Goal: Download file/media

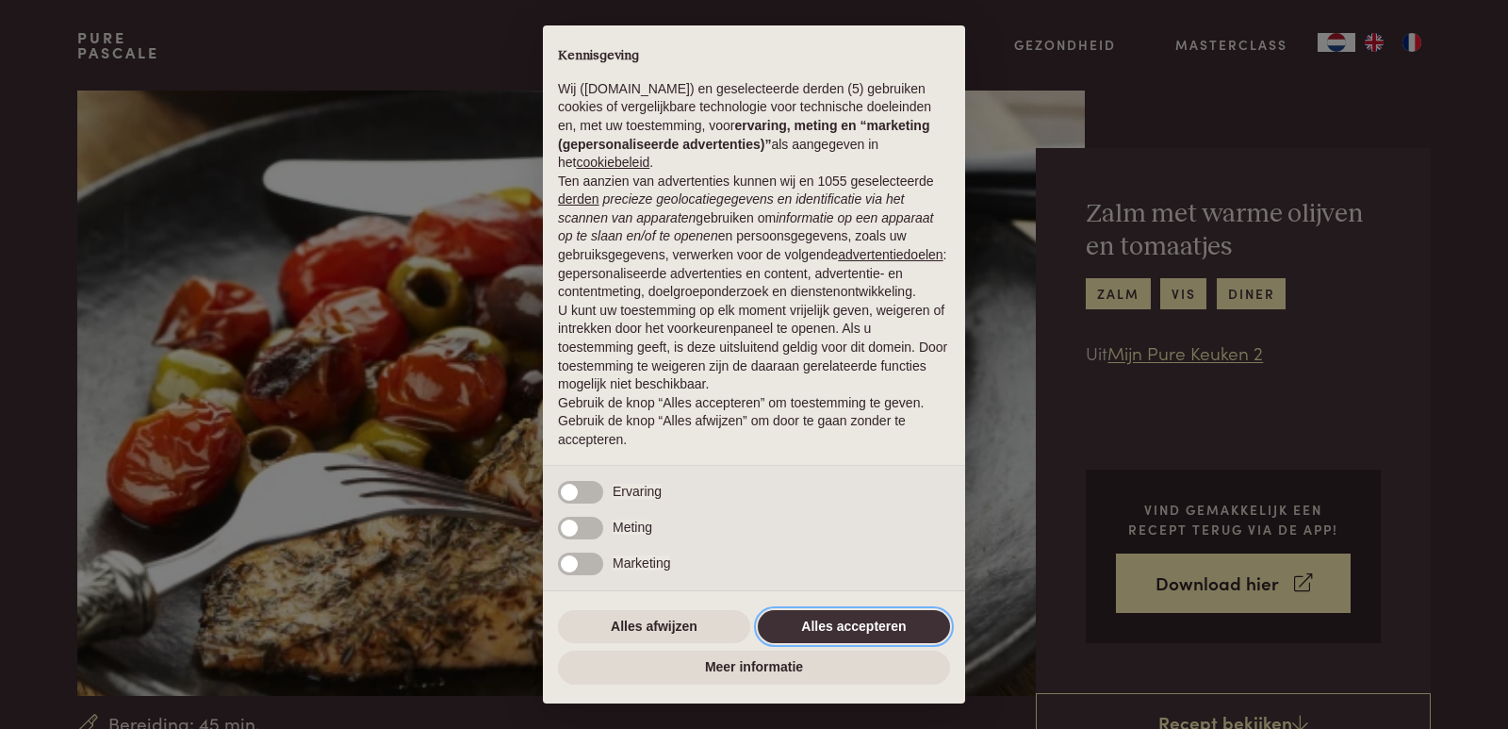
click at [873, 618] on button "Alles accepteren" at bounding box center [854, 627] width 192 height 34
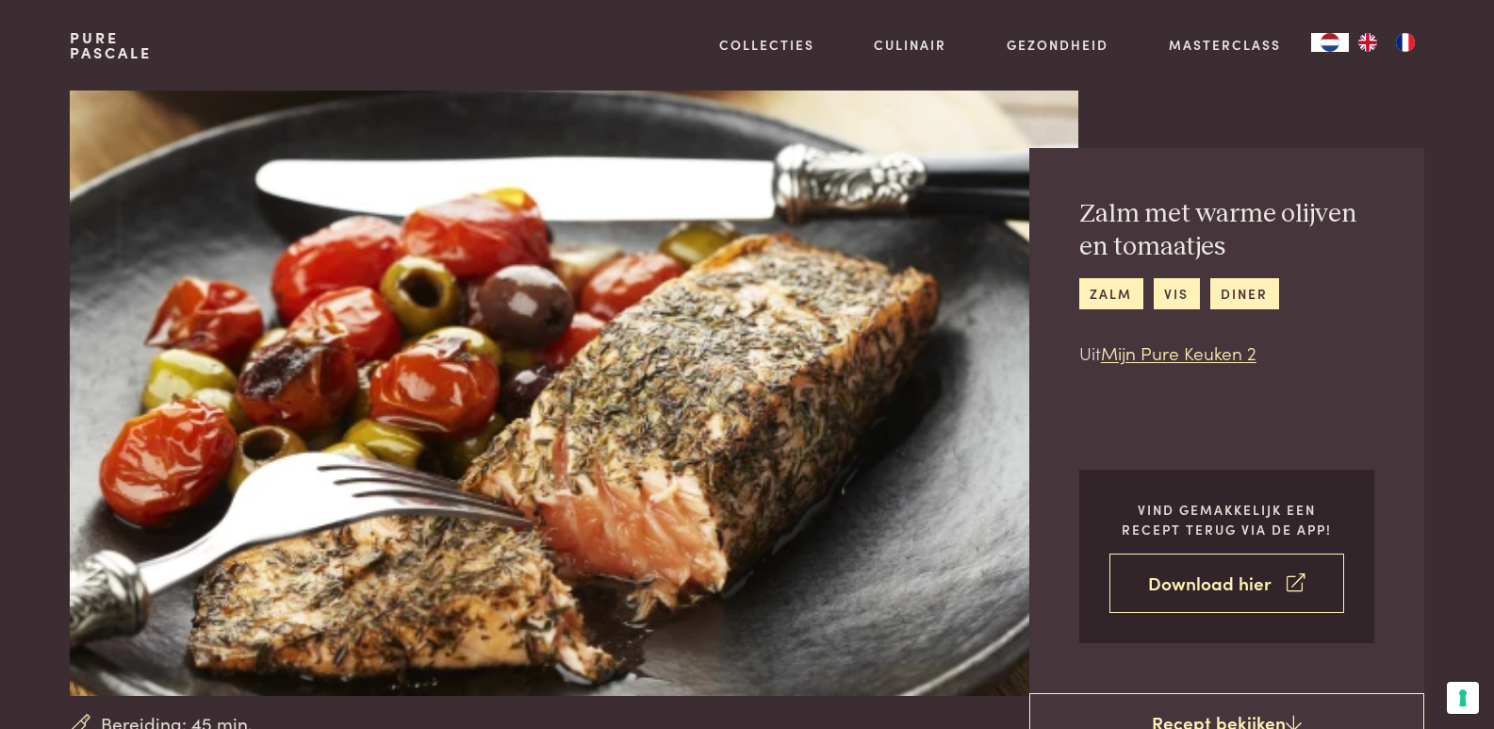
click at [1156, 595] on link "Download hier" at bounding box center [1226, 582] width 235 height 59
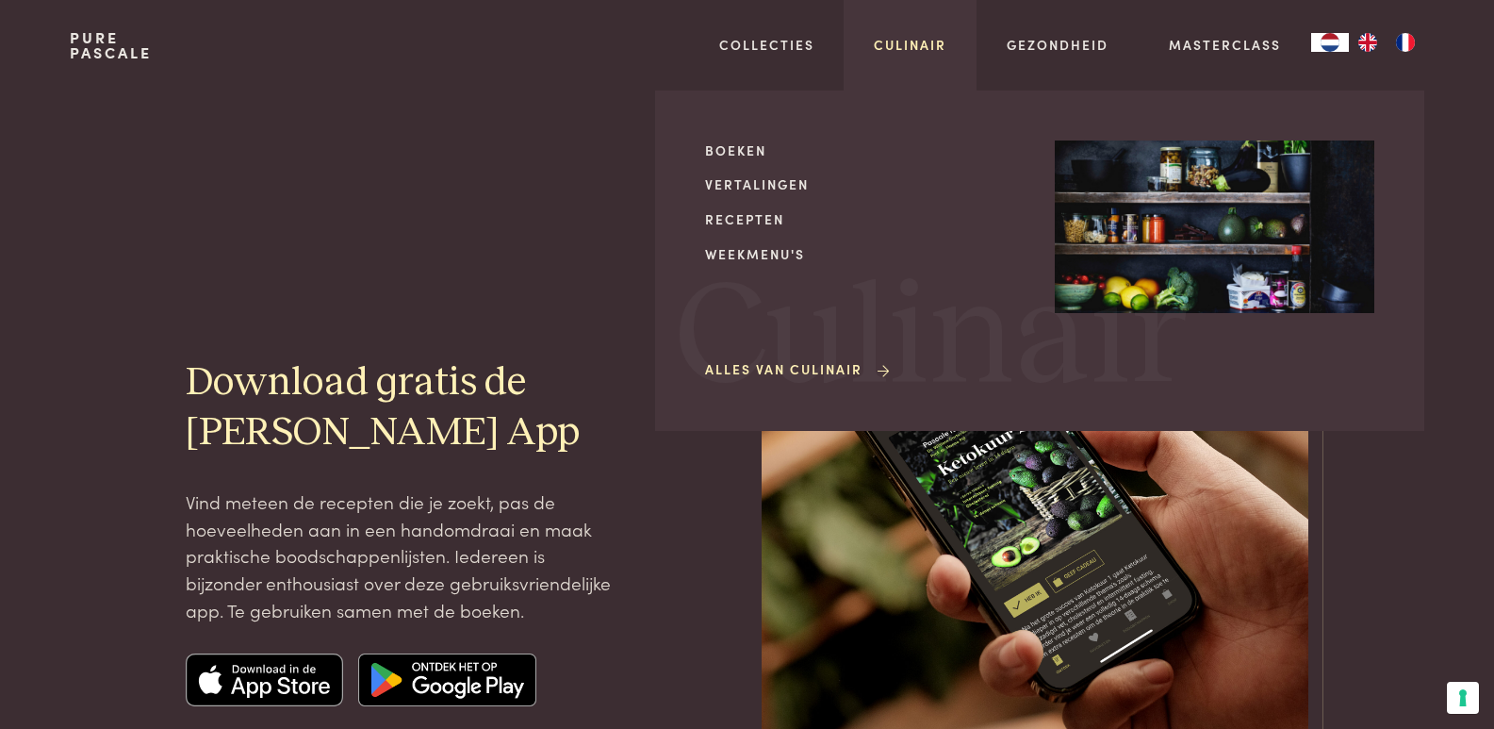
click at [900, 38] on link "Culinair" at bounding box center [910, 45] width 73 height 20
